Goal: Information Seeking & Learning: Learn about a topic

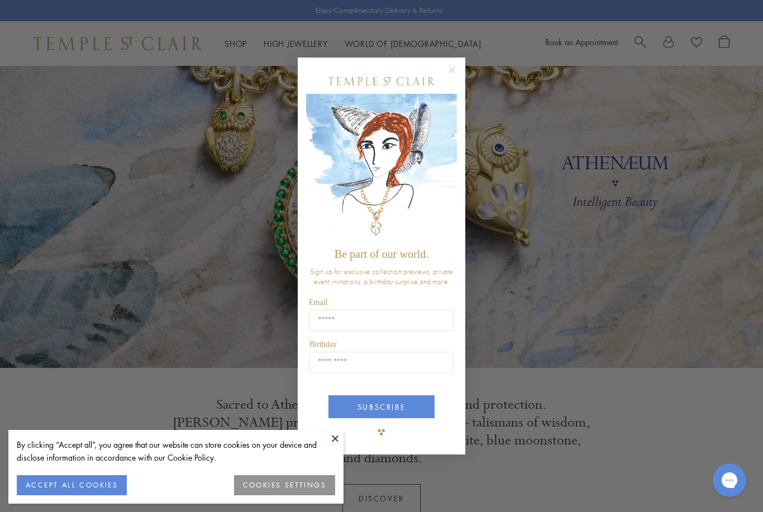
scroll to position [60, 0]
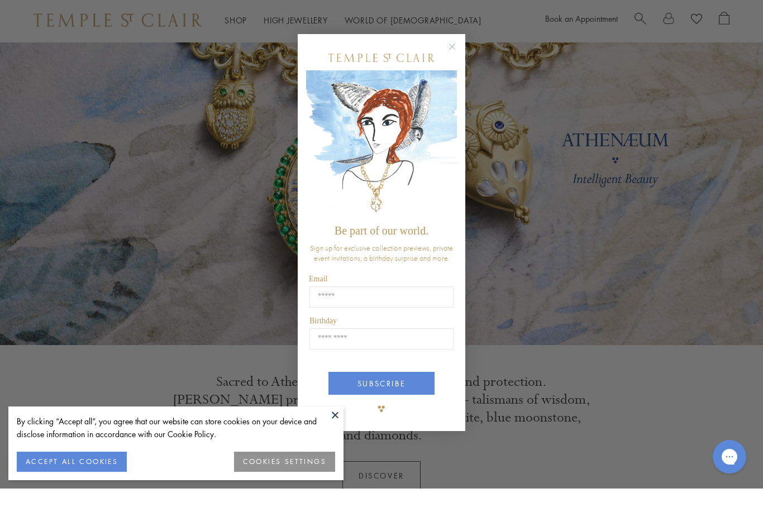
click at [450, 64] on circle "Close dialog" at bounding box center [452, 69] width 13 height 13
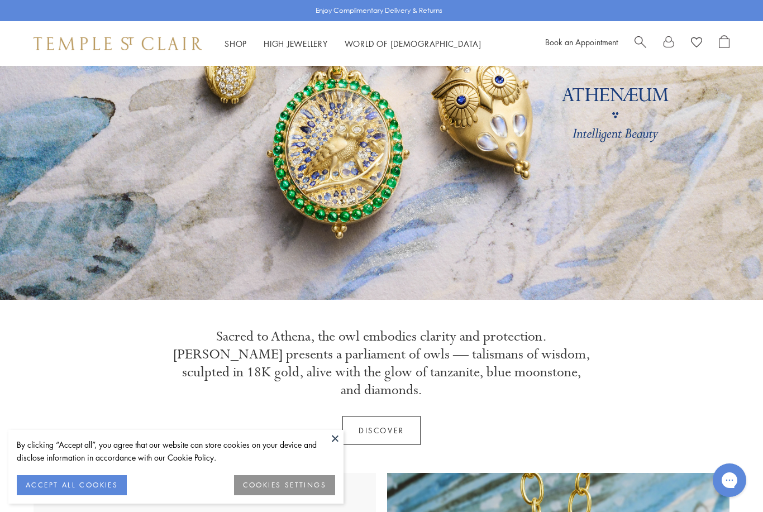
scroll to position [209, 0]
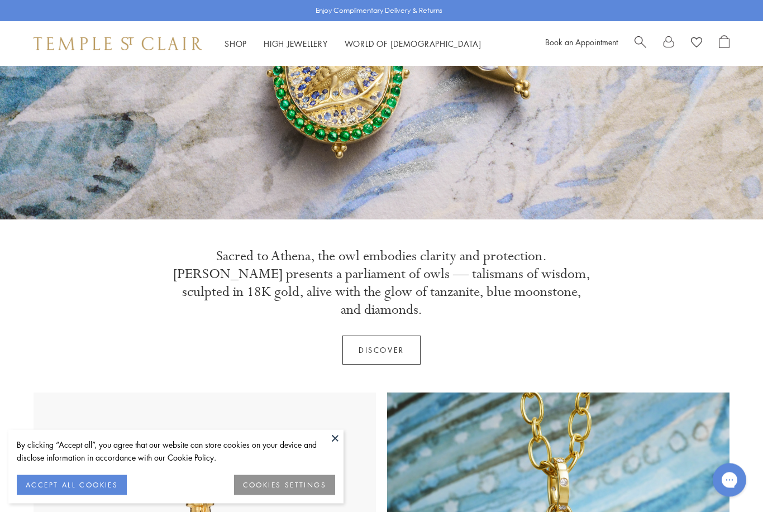
click at [335, 447] on button at bounding box center [335, 438] width 17 height 17
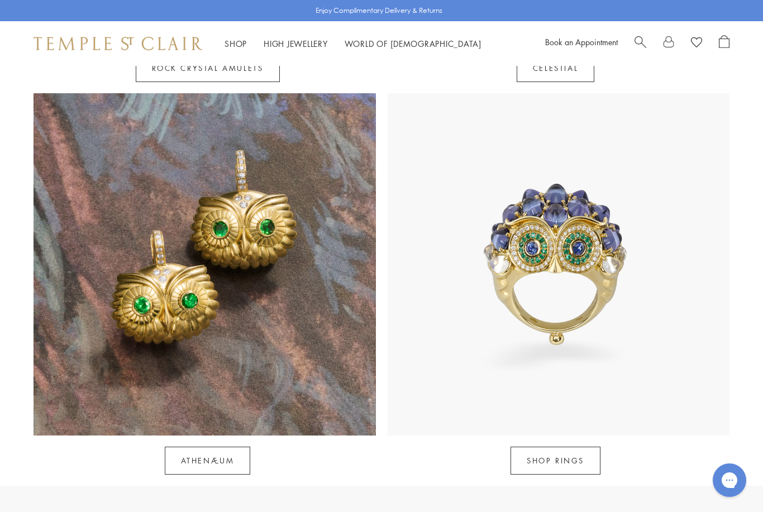
scroll to position [901, 0]
click at [330, 247] on img at bounding box center [205, 265] width 342 height 342
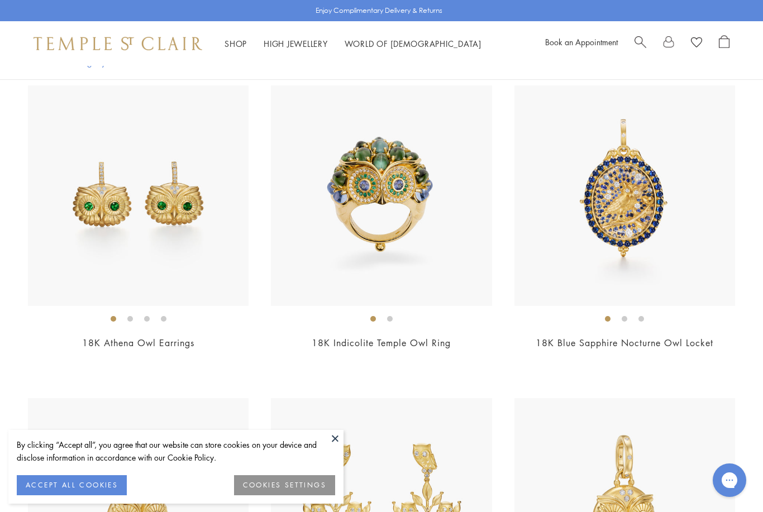
scroll to position [579, 0]
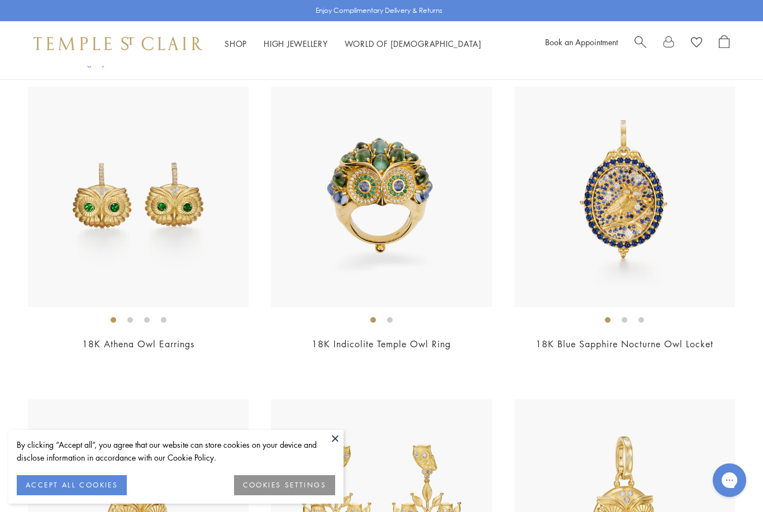
click at [179, 263] on img at bounding box center [138, 197] width 221 height 221
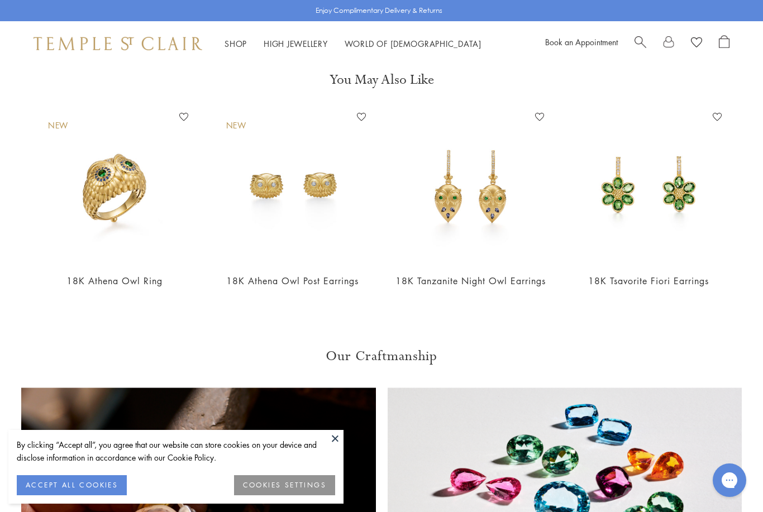
scroll to position [1165, 0]
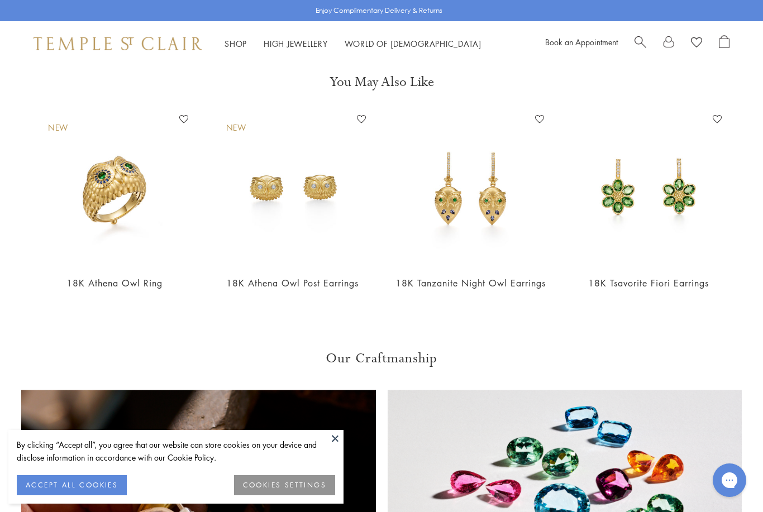
click at [344, 199] on img at bounding box center [293, 189] width 156 height 156
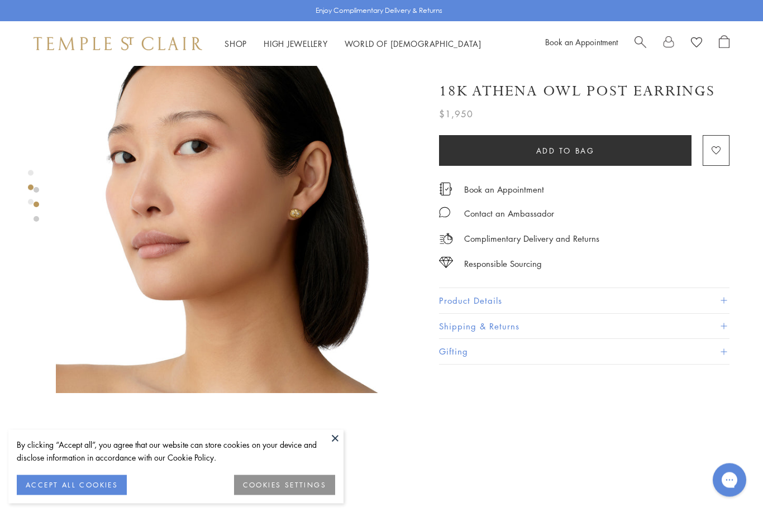
scroll to position [428, 0]
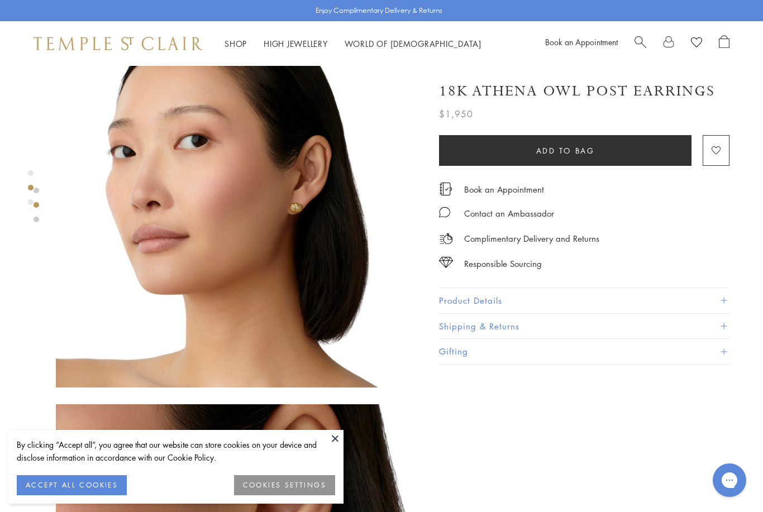
click at [337, 447] on button at bounding box center [335, 438] width 17 height 17
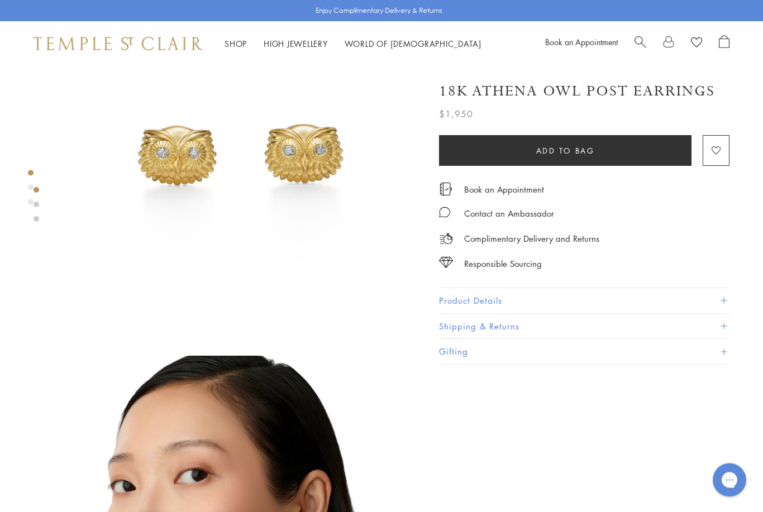
scroll to position [0, 0]
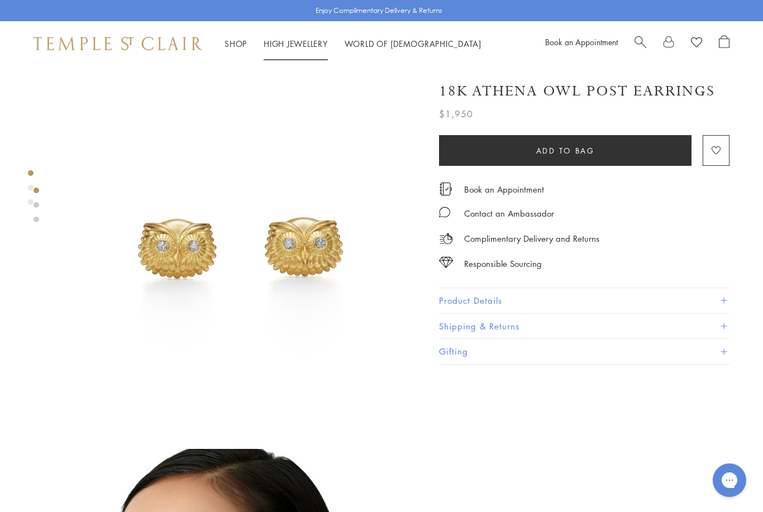
click at [310, 42] on link "High Jewellery High Jewellery" at bounding box center [296, 43] width 64 height 11
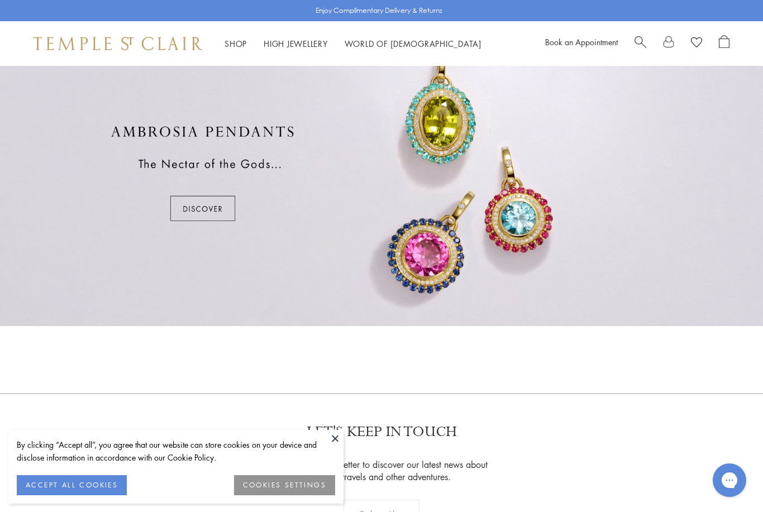
scroll to position [640, 0]
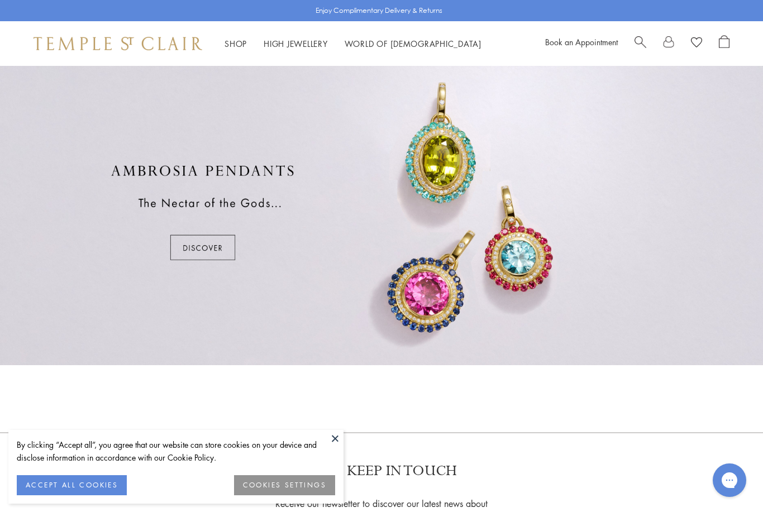
click at [214, 249] on div at bounding box center [381, 213] width 763 height 306
